Goal: Information Seeking & Learning: Check status

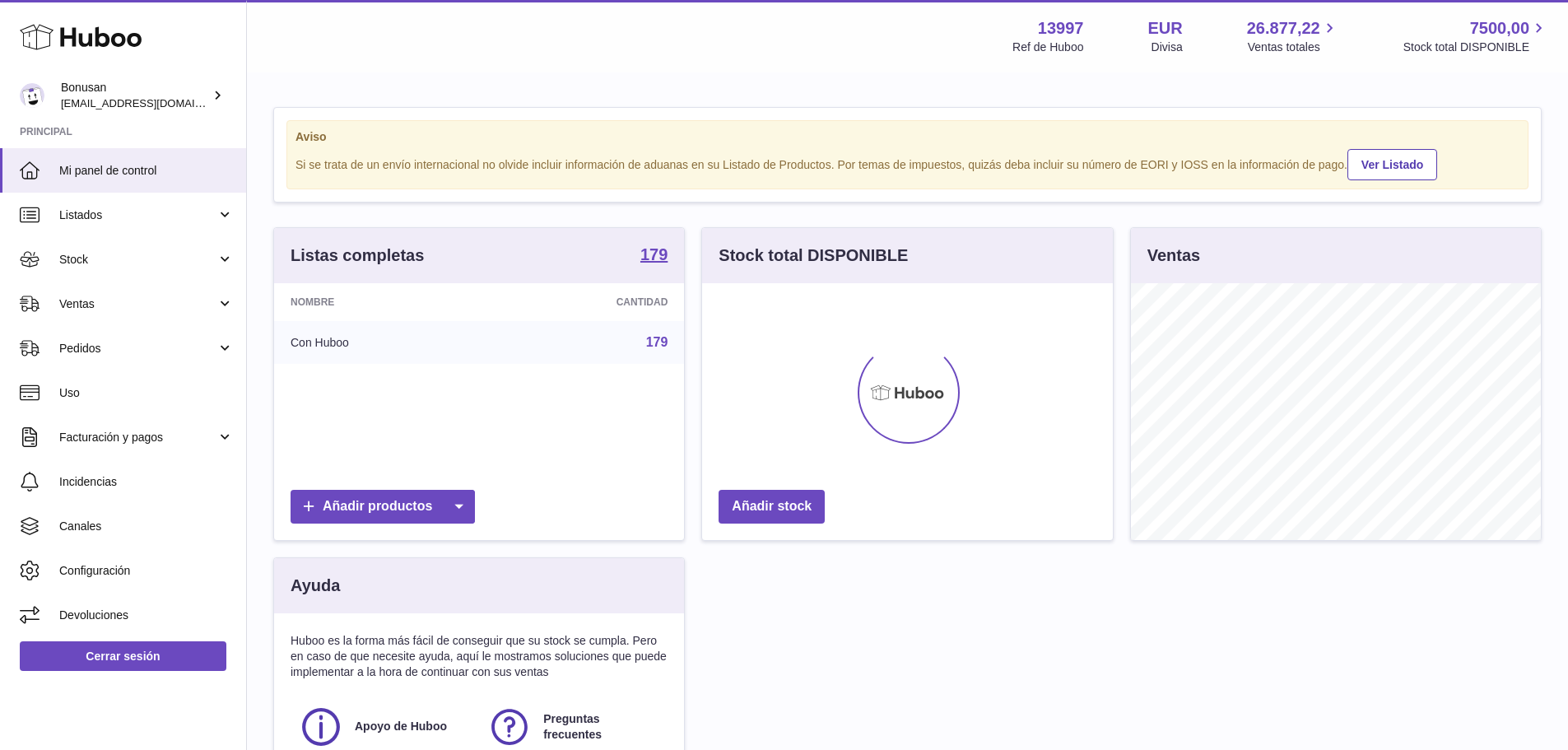
scroll to position [257, 411]
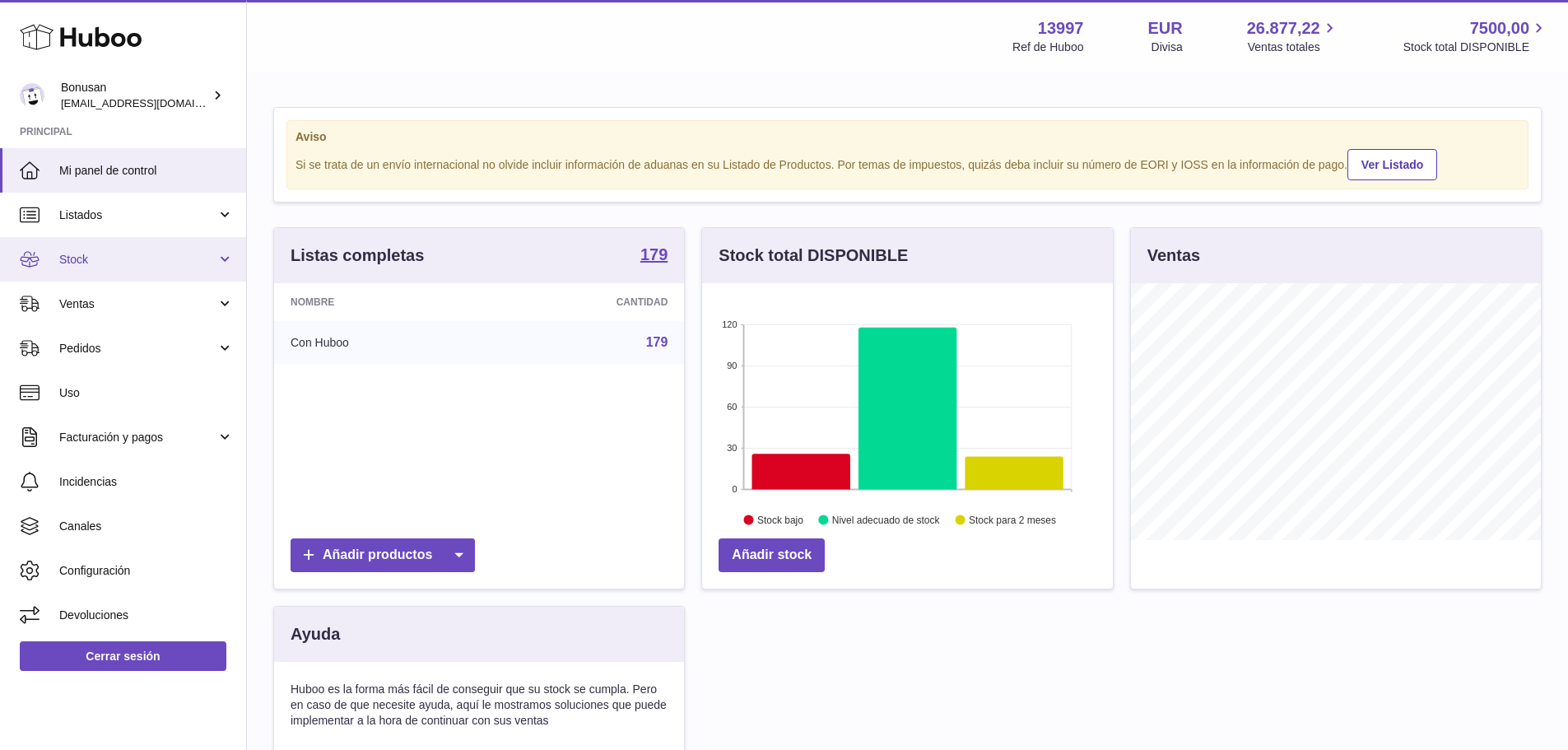
click at [227, 260] on link "Stock" at bounding box center [123, 259] width 246 height 45
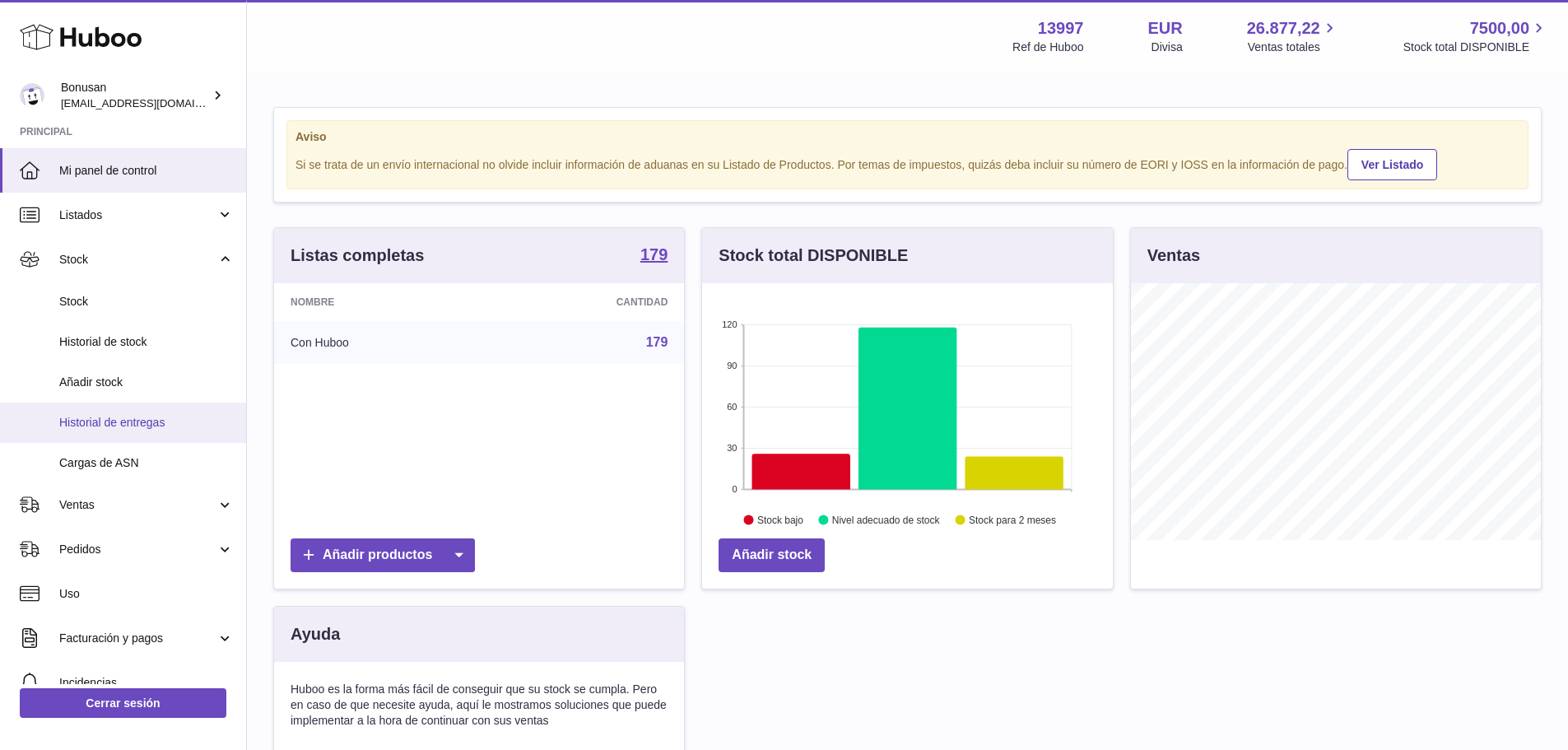
click at [155, 423] on span "Historial de entregas" at bounding box center [147, 423] width 175 height 16
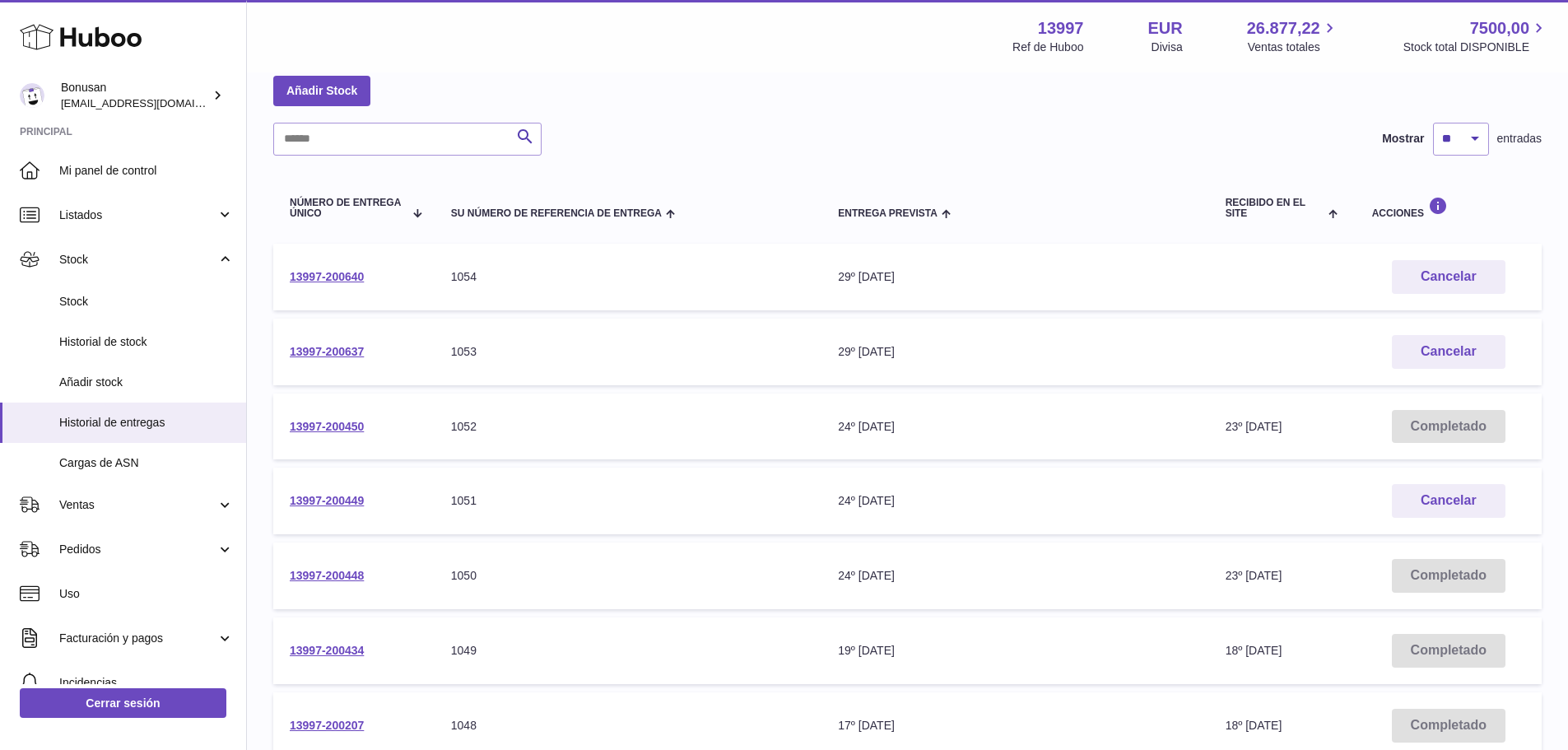
scroll to position [329, 0]
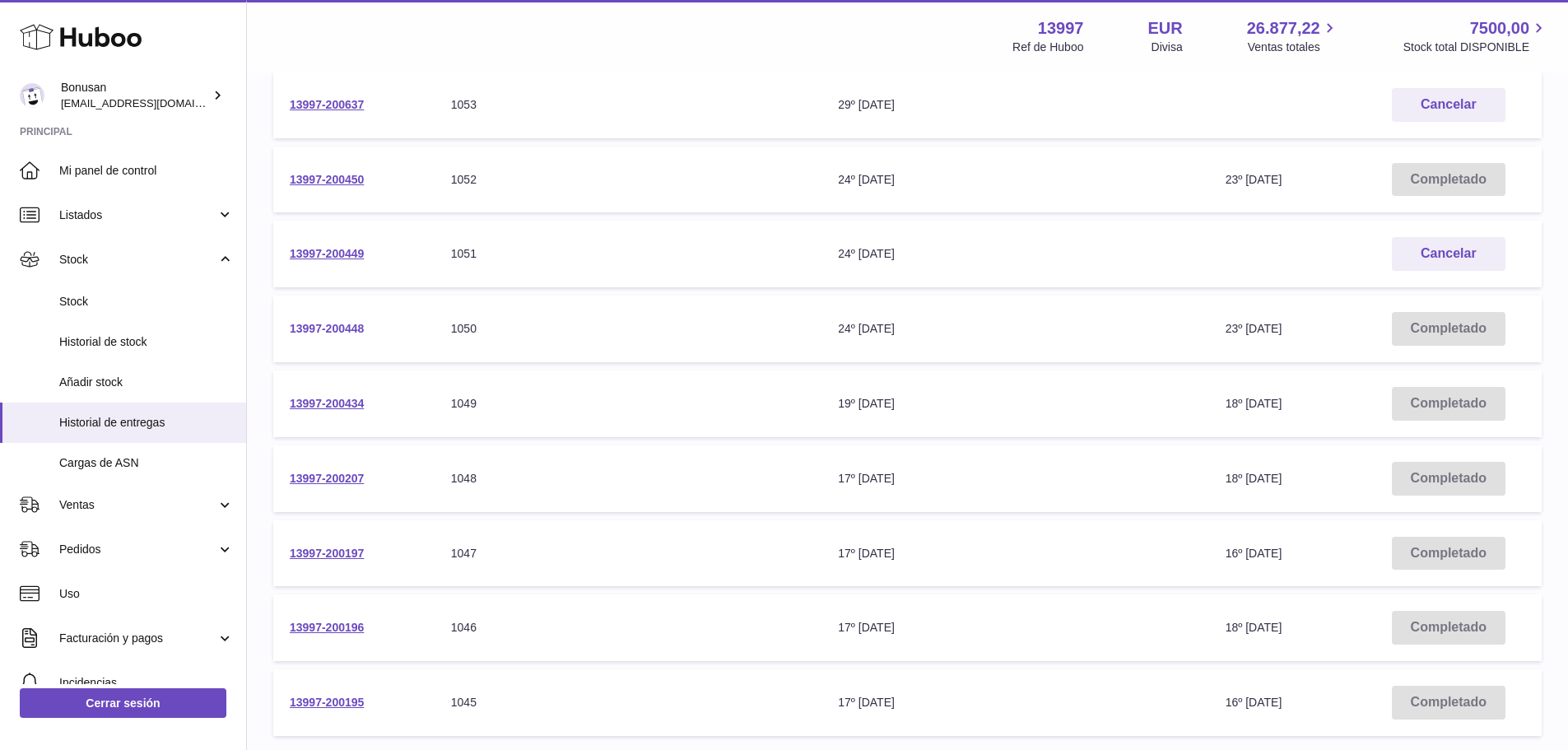
click at [331, 330] on link "13997-200448" at bounding box center [326, 327] width 74 height 13
click at [326, 173] on link "13997-200450" at bounding box center [326, 179] width 74 height 13
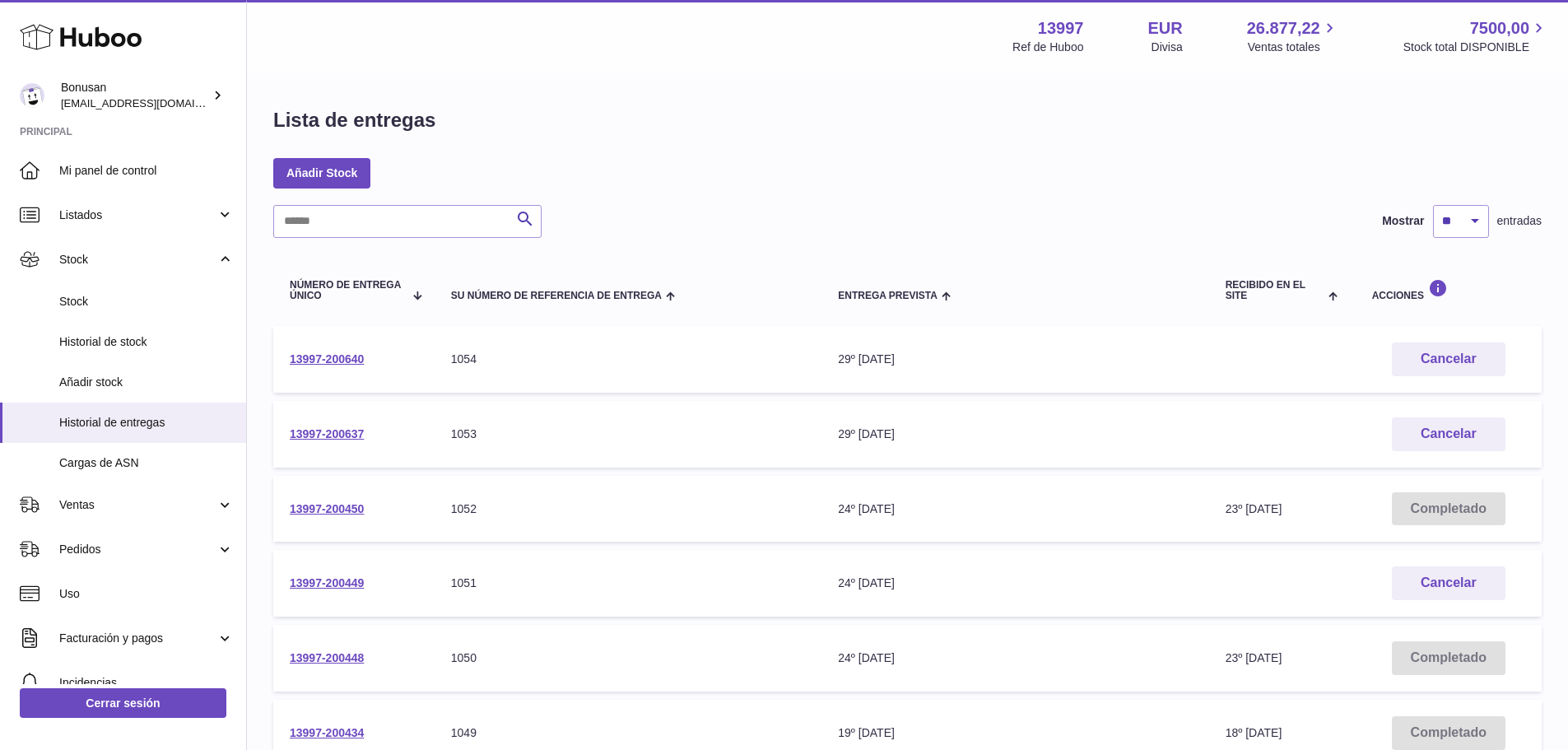
scroll to position [82, 0]
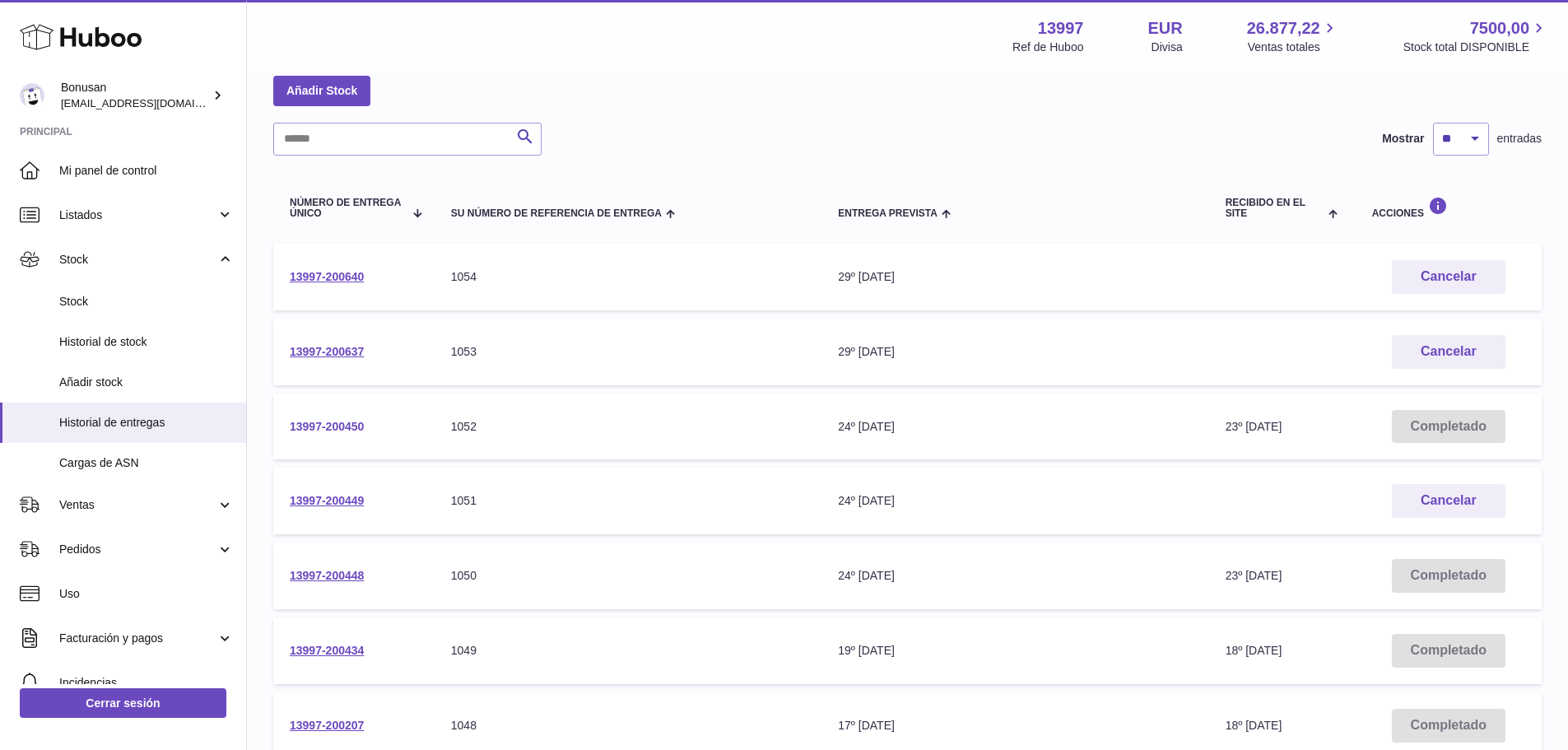
click at [316, 428] on link "13997-200450" at bounding box center [326, 426] width 74 height 13
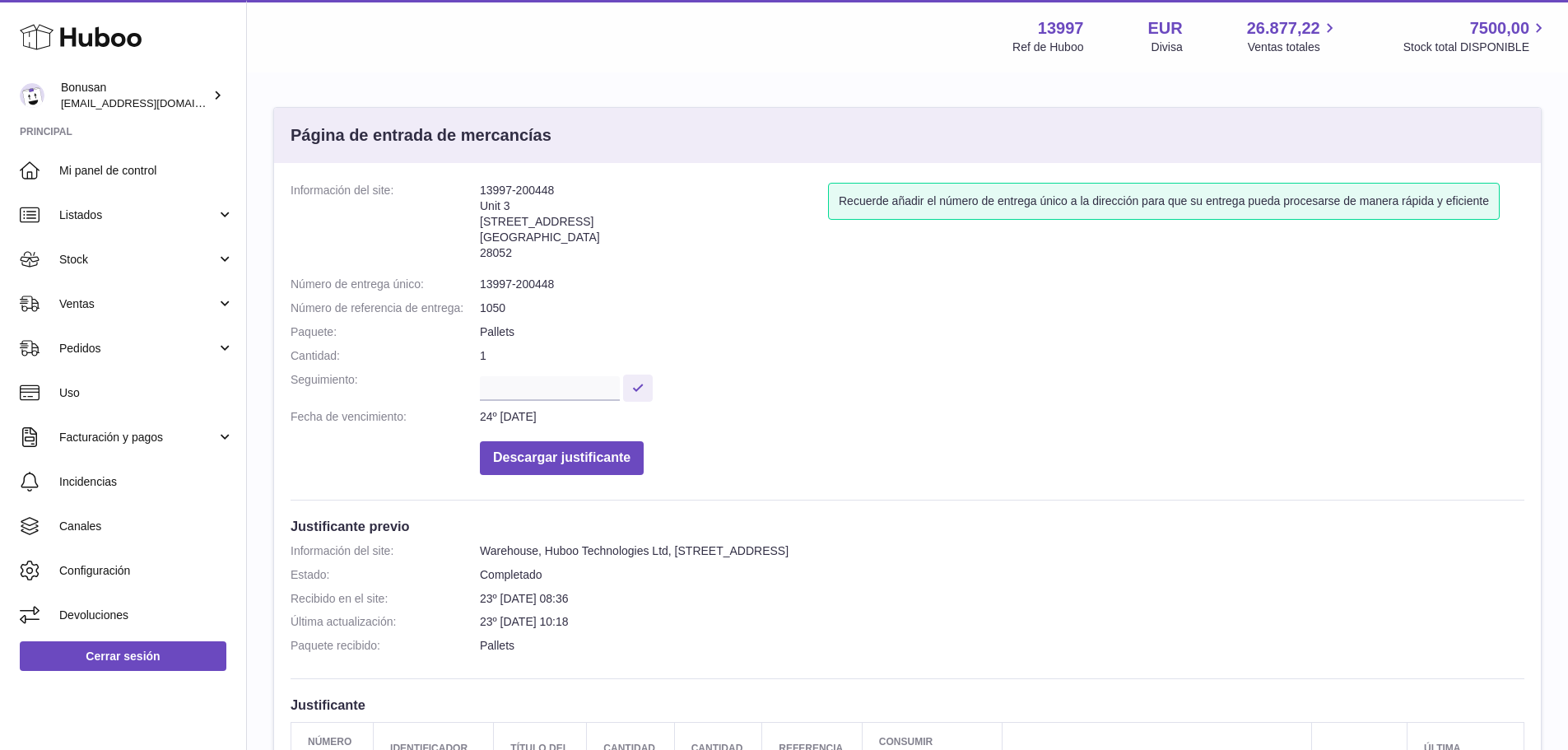
scroll to position [329, 0]
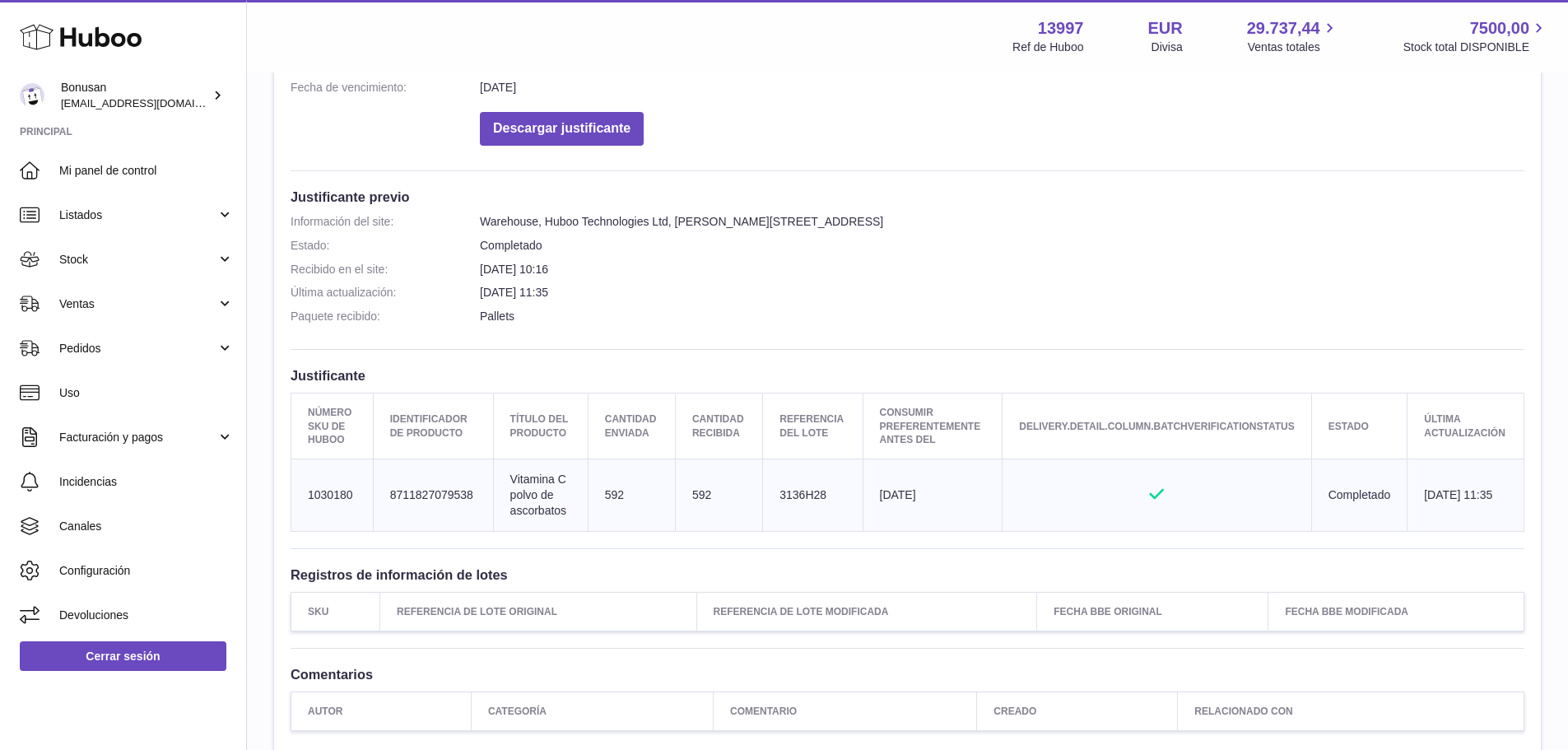
scroll to position [165, 0]
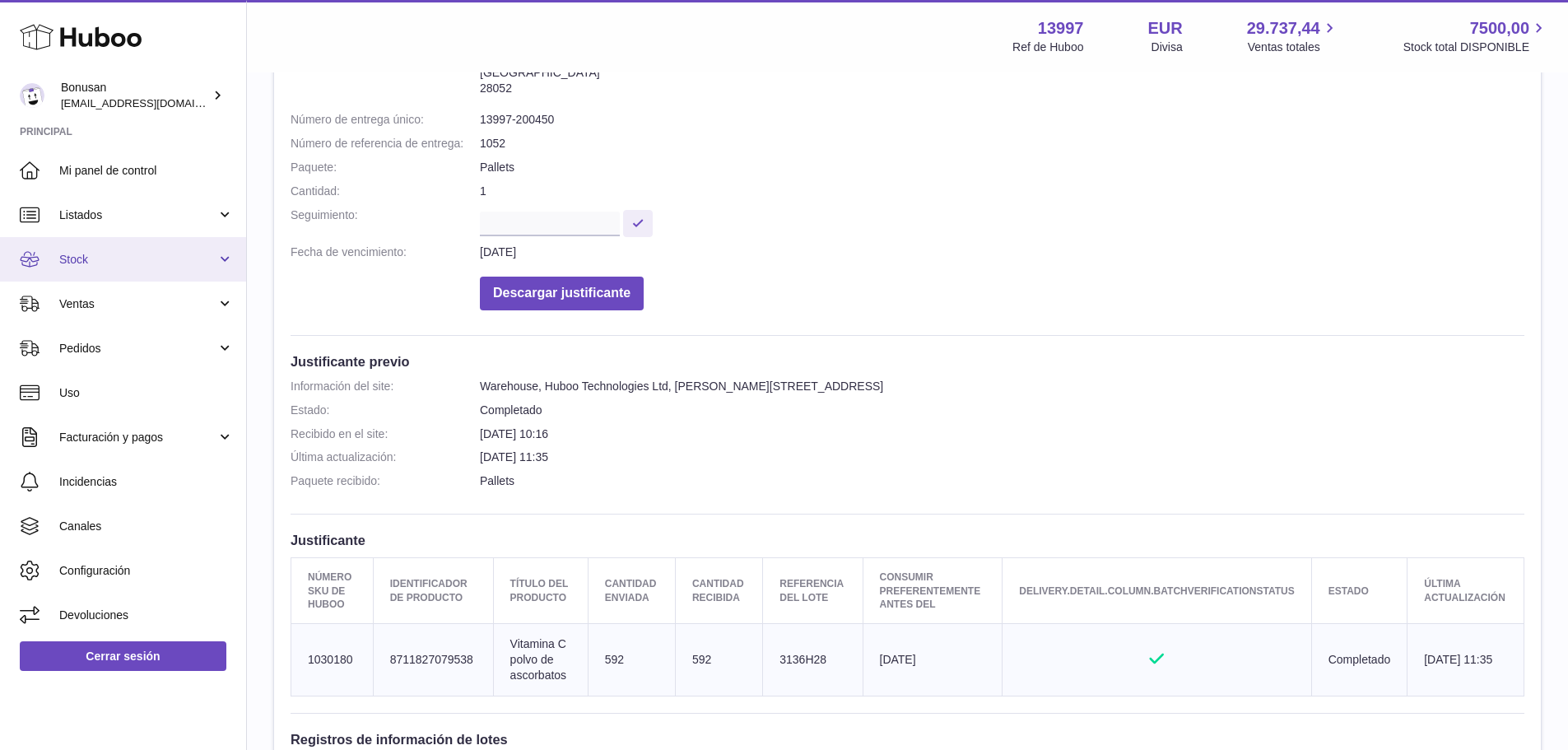
click at [221, 259] on link "Stock" at bounding box center [123, 259] width 246 height 45
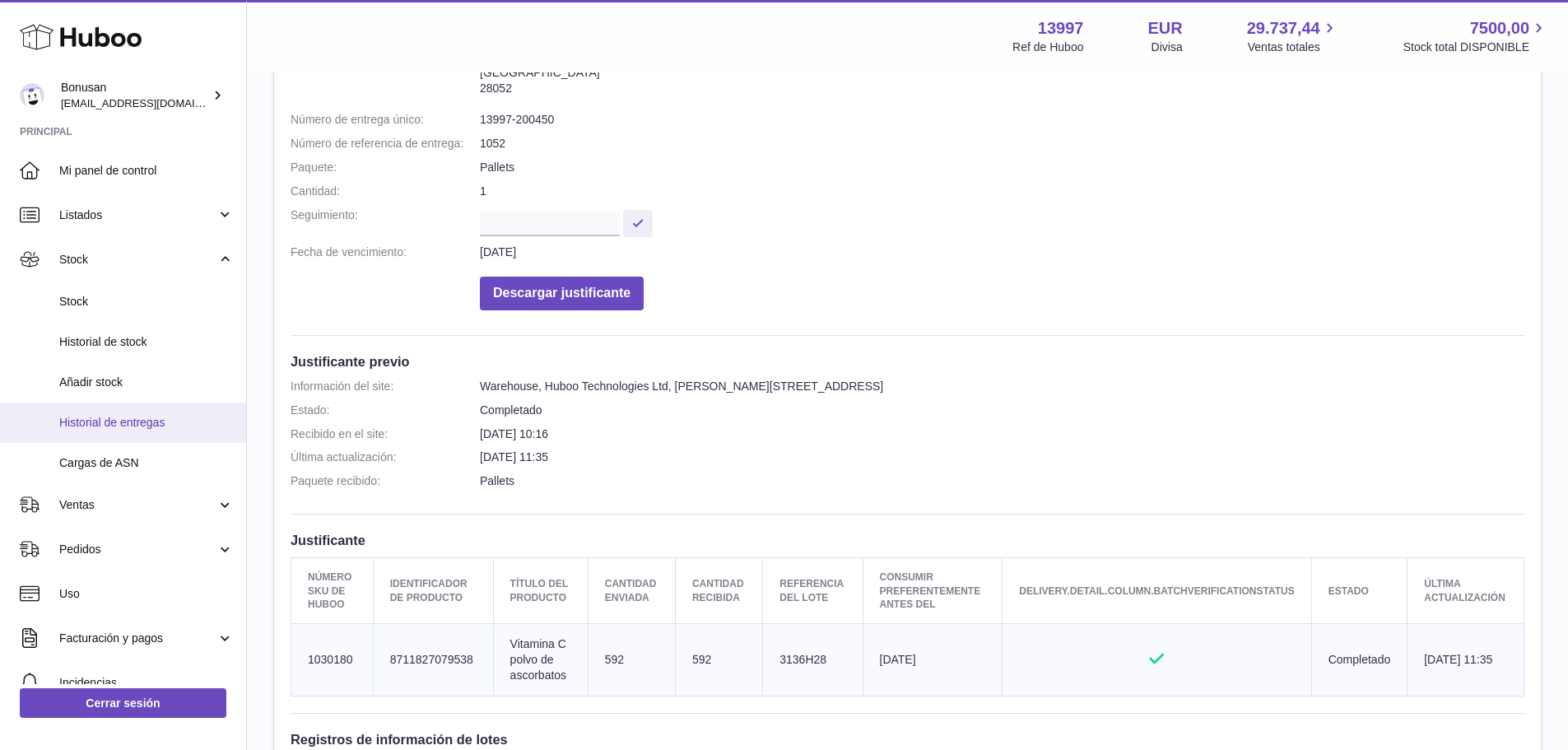
click at [153, 424] on span "Historial de entregas" at bounding box center [147, 423] width 175 height 16
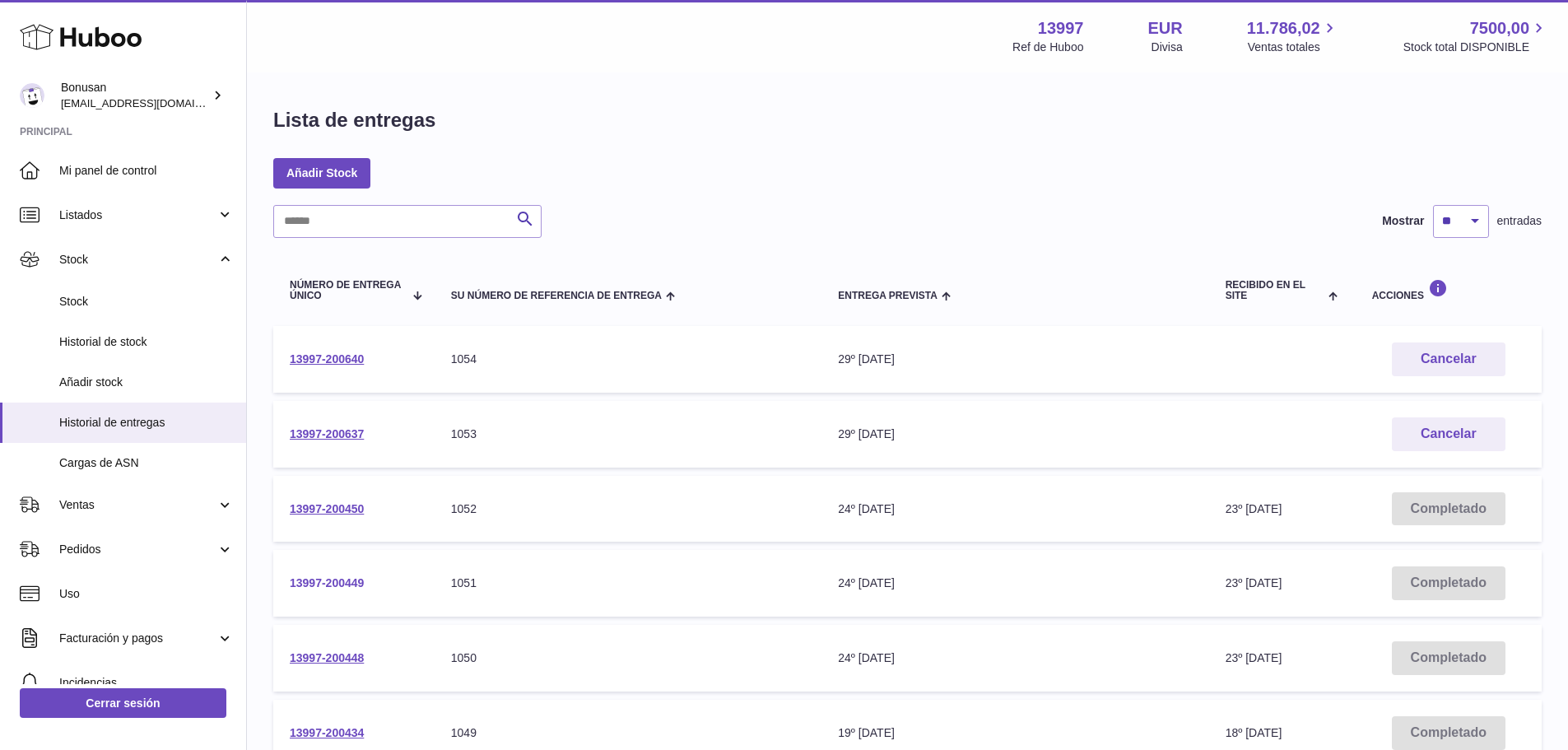
click at [326, 588] on link "13997-200449" at bounding box center [326, 582] width 74 height 13
click at [338, 507] on link "13997-200450" at bounding box center [326, 508] width 74 height 13
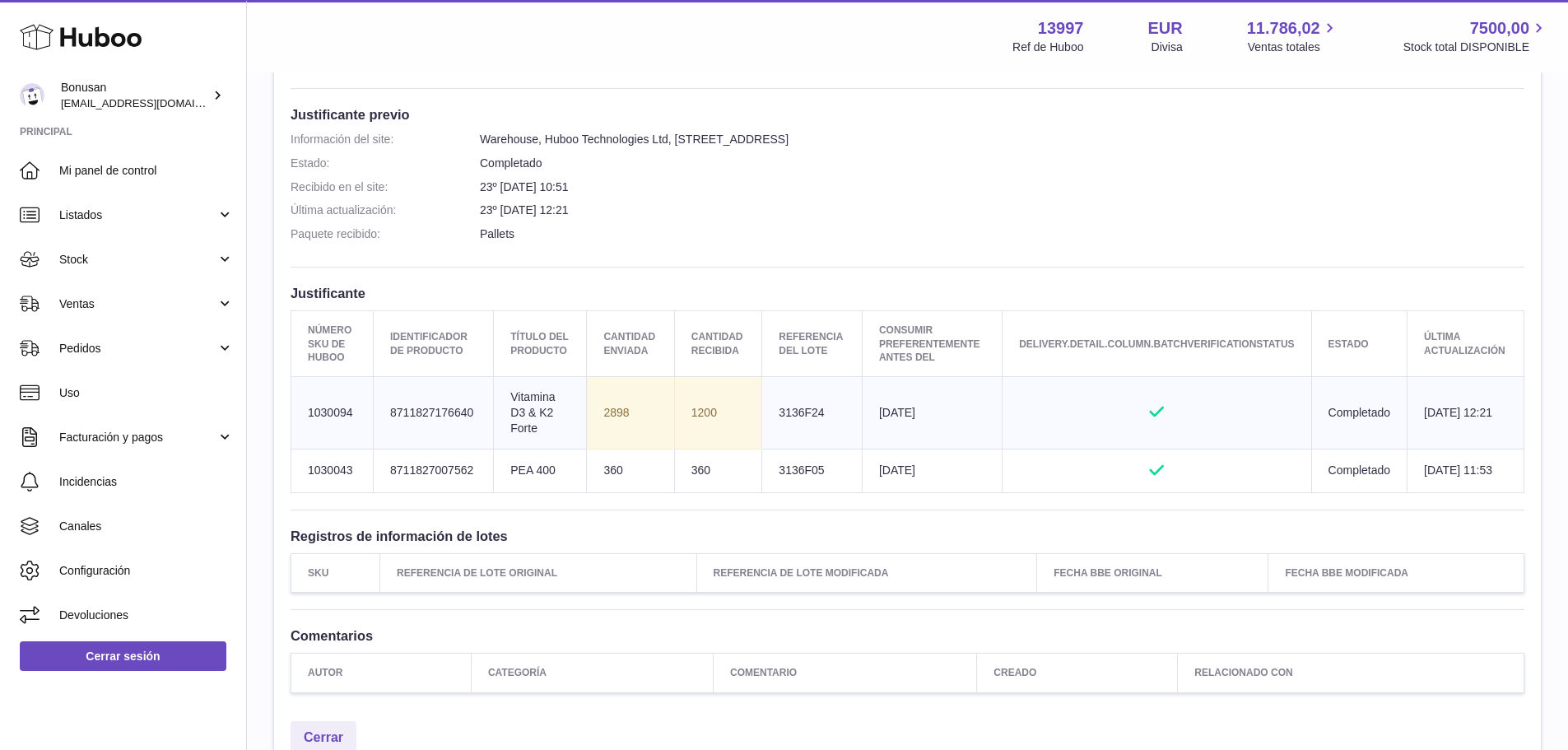
scroll to position [574, 0]
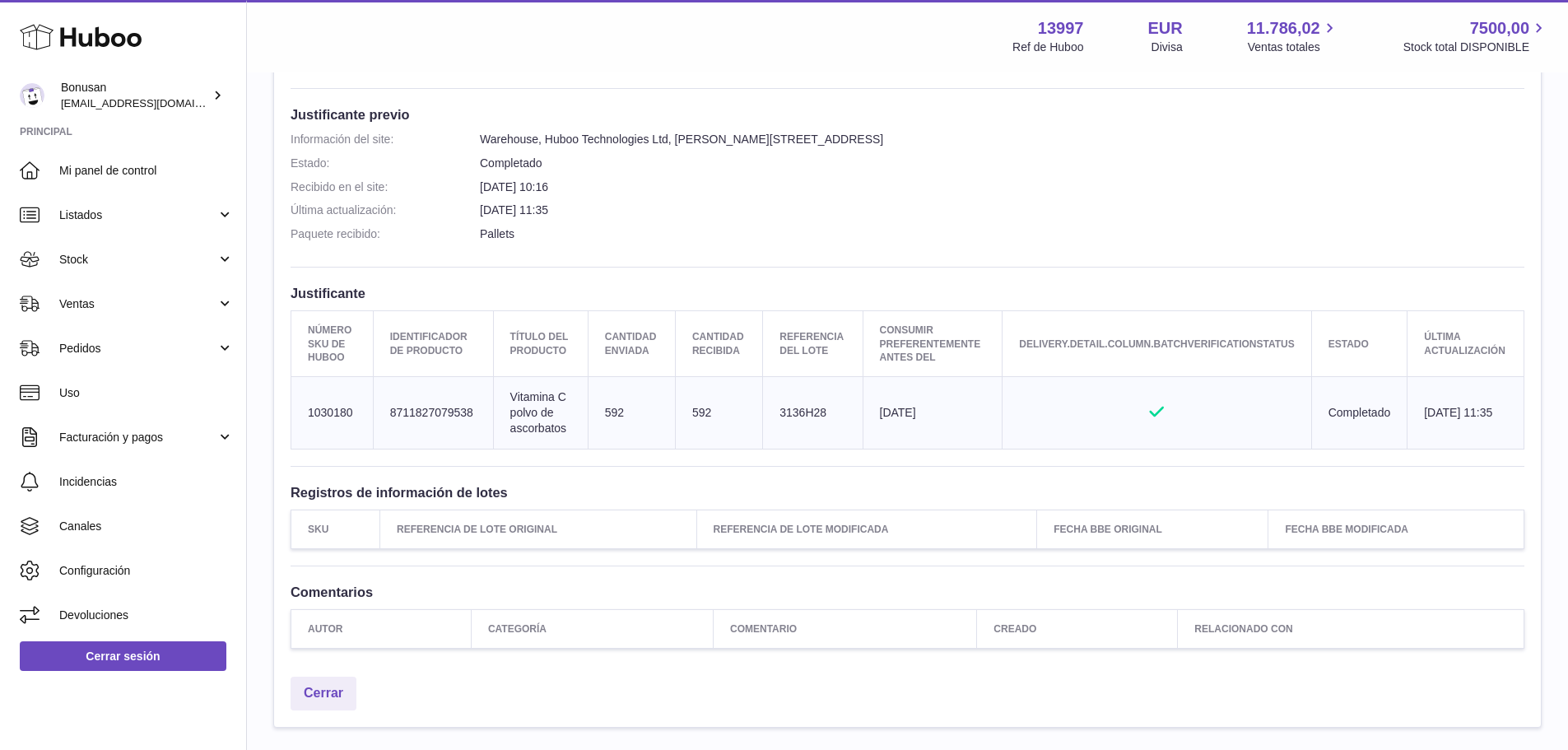
scroll to position [518, 0]
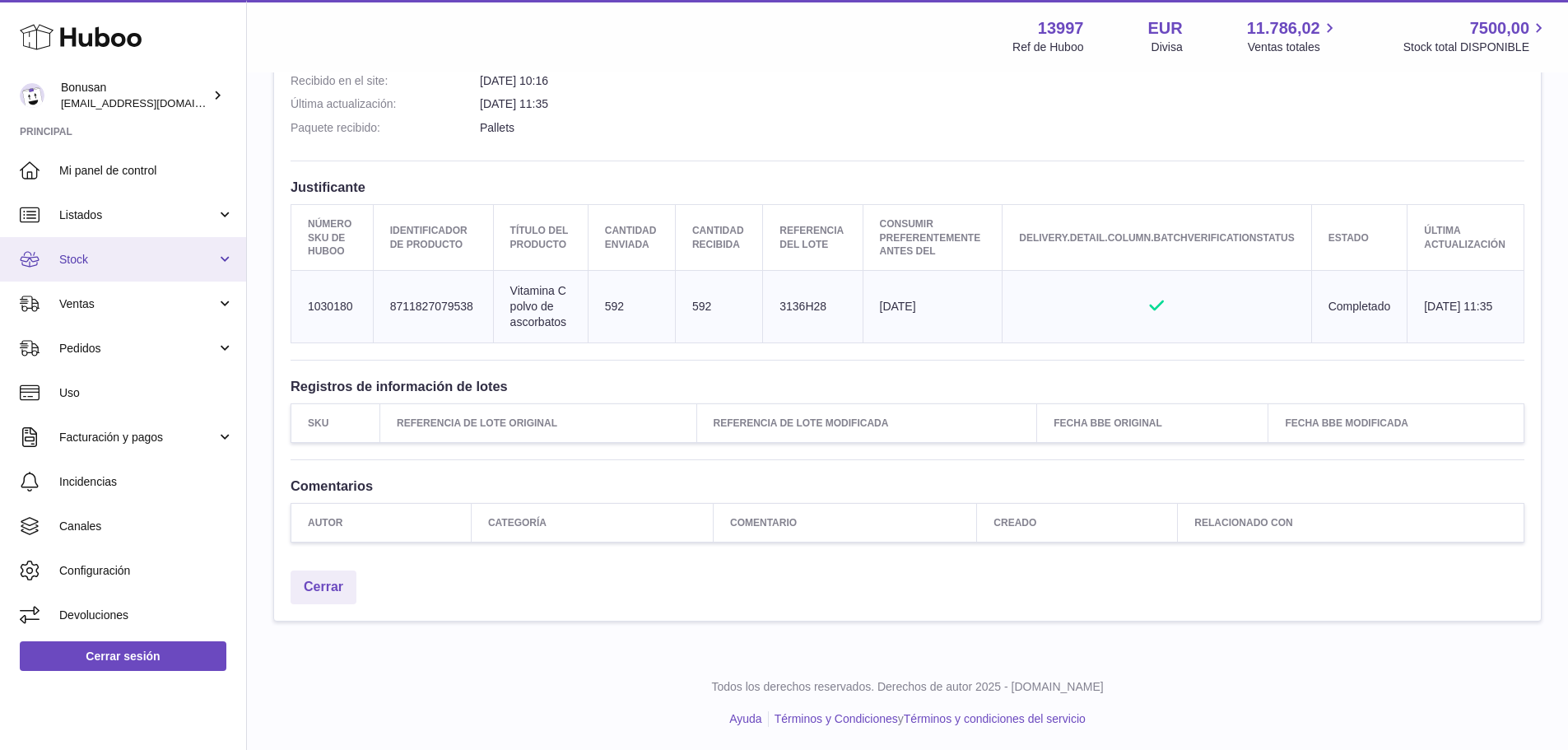
click at [78, 257] on span "Stock" at bounding box center [138, 260] width 158 height 16
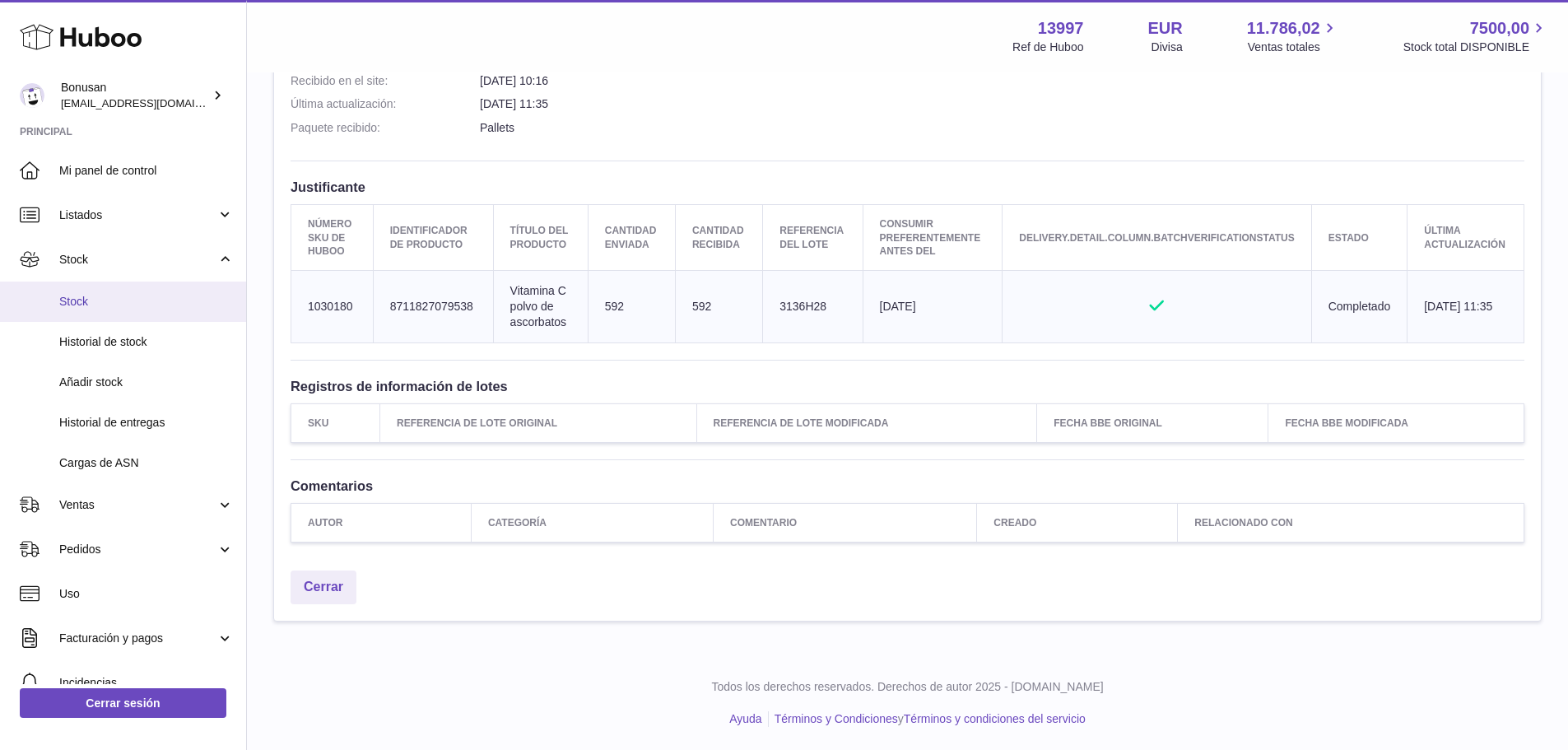
click at [63, 304] on span "Stock" at bounding box center [147, 302] width 175 height 16
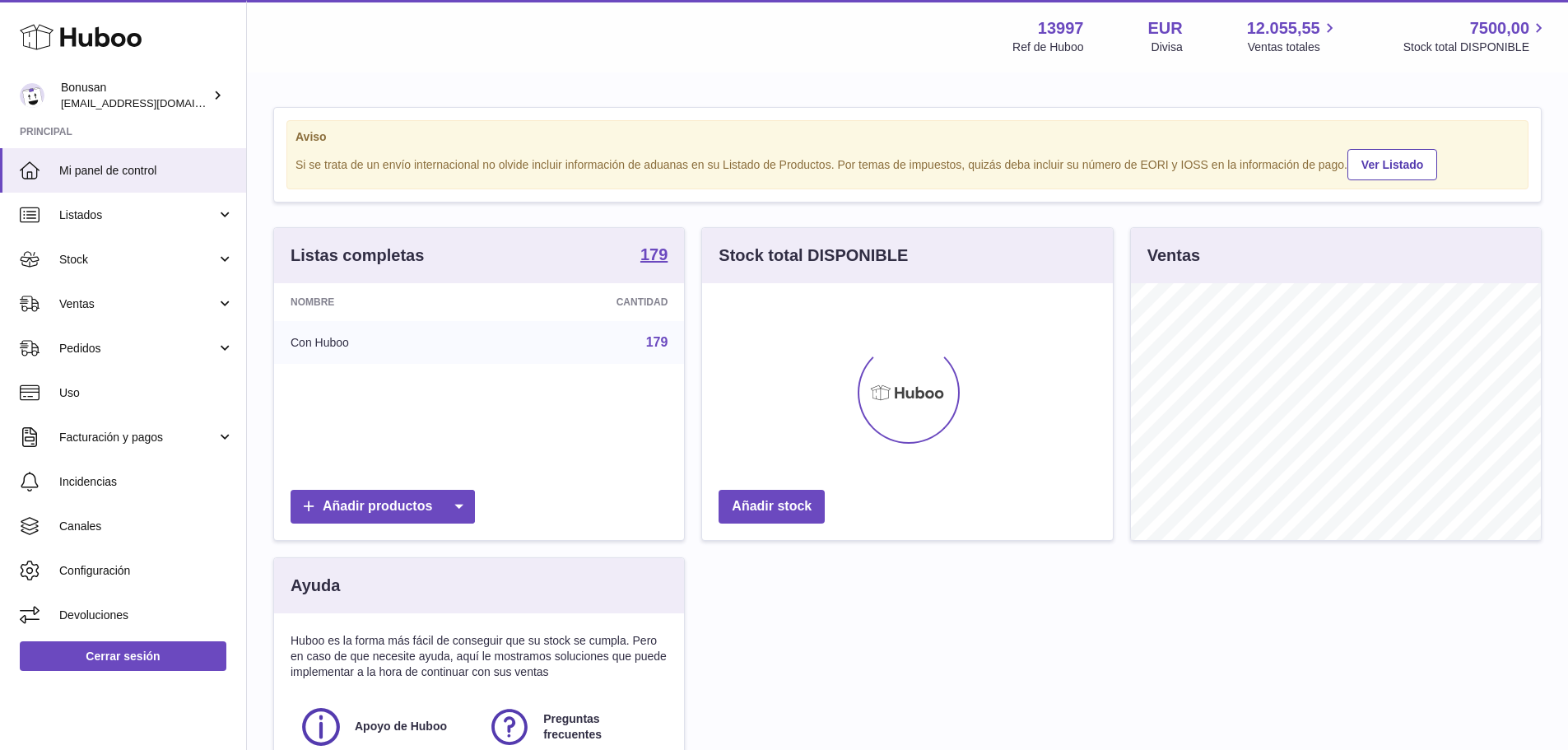
scroll to position [257, 411]
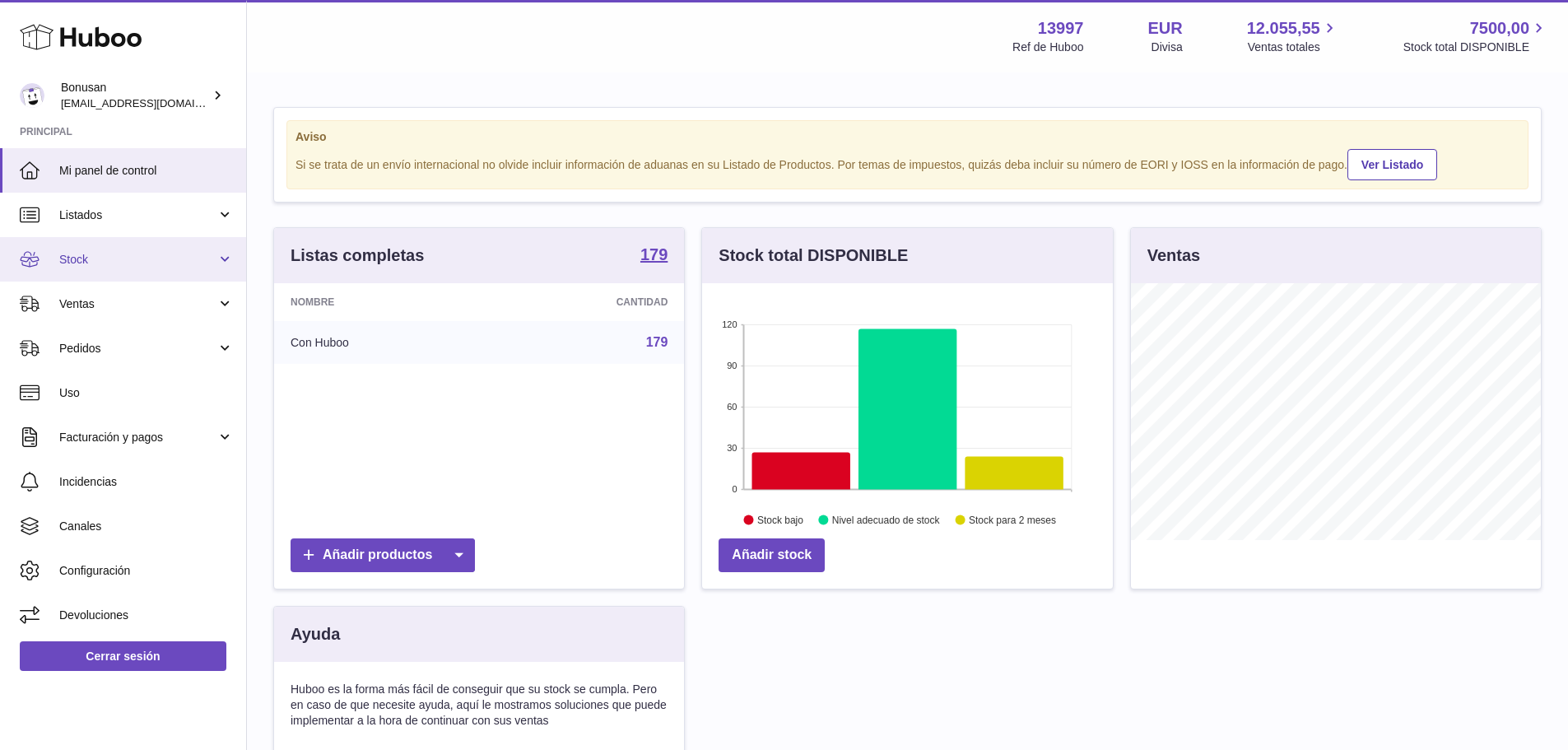
click at [224, 259] on link "Stock" at bounding box center [123, 259] width 246 height 45
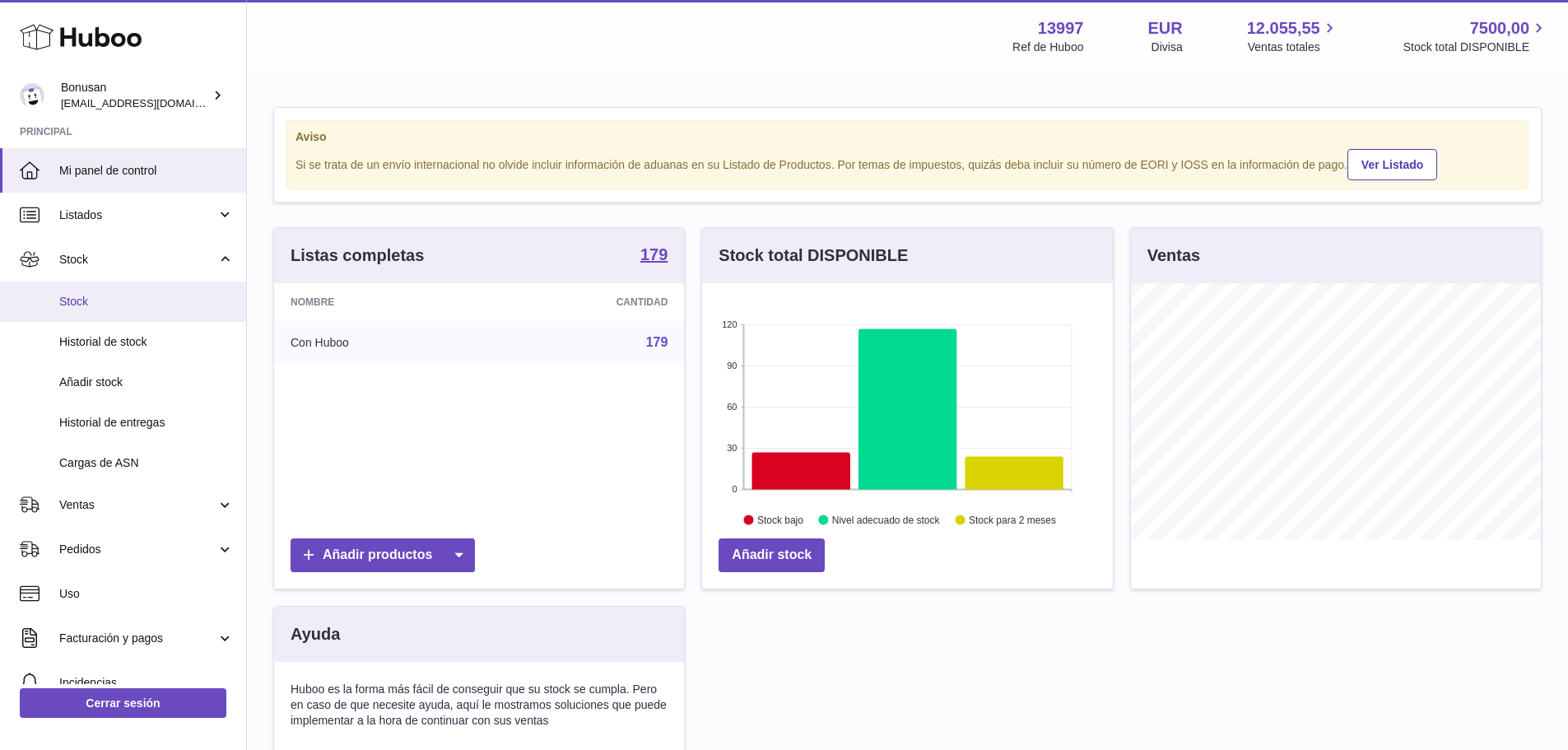
click at [99, 306] on span "Stock" at bounding box center [147, 302] width 175 height 16
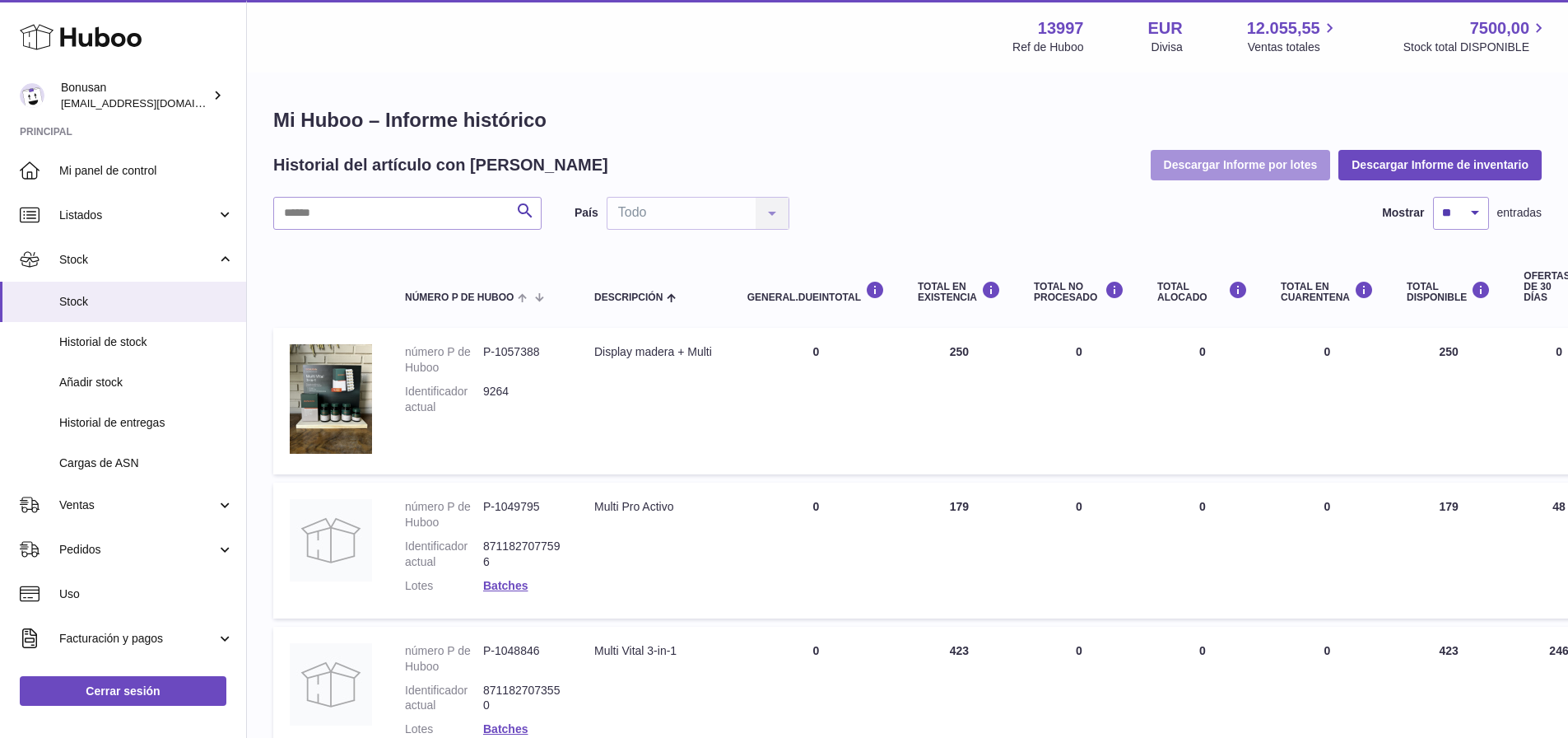
click at [1256, 164] on button "Descargar Informe por lotes" at bounding box center [1241, 165] width 181 height 30
